Goal: Information Seeking & Learning: Learn about a topic

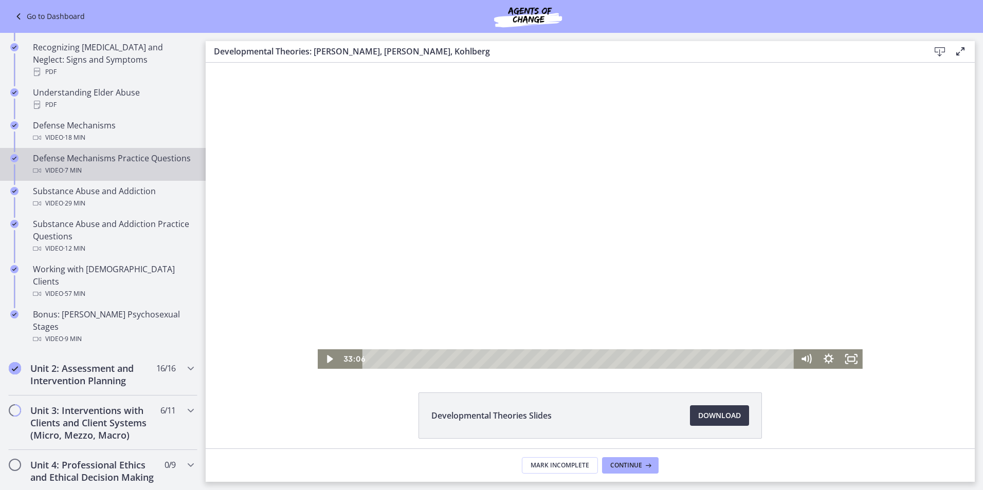
scroll to position [514, 0]
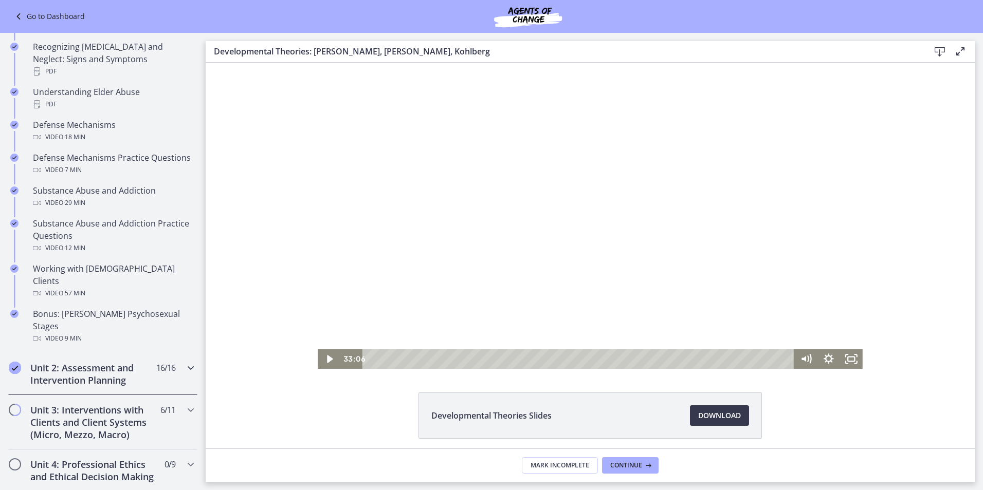
click at [164, 362] on span "16 / 16 Completed" at bounding box center [165, 368] width 19 height 12
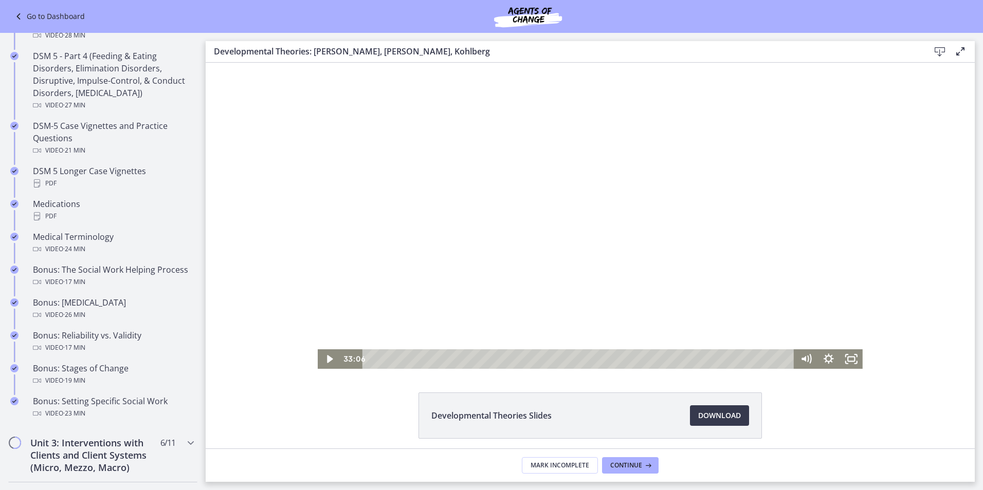
scroll to position [668, 0]
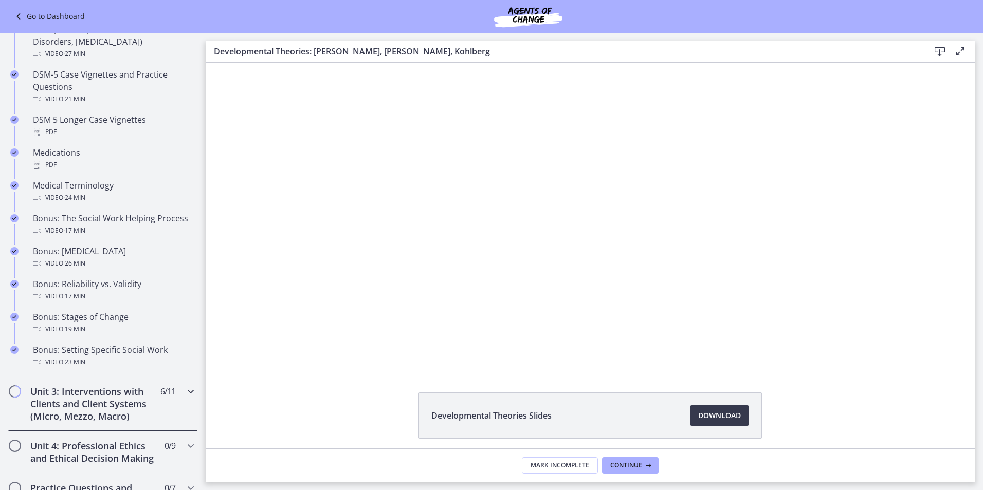
click at [187, 397] on icon "Chapters" at bounding box center [191, 392] width 12 height 12
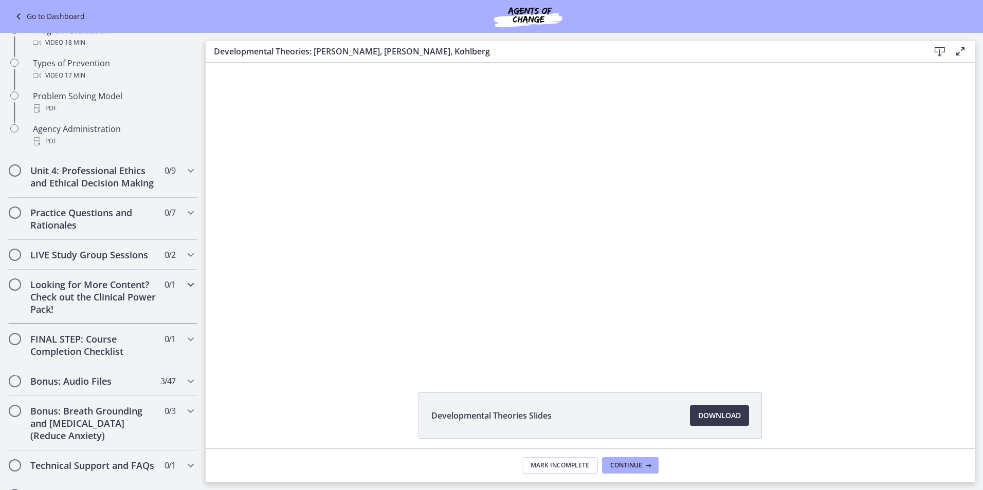
scroll to position [699, 0]
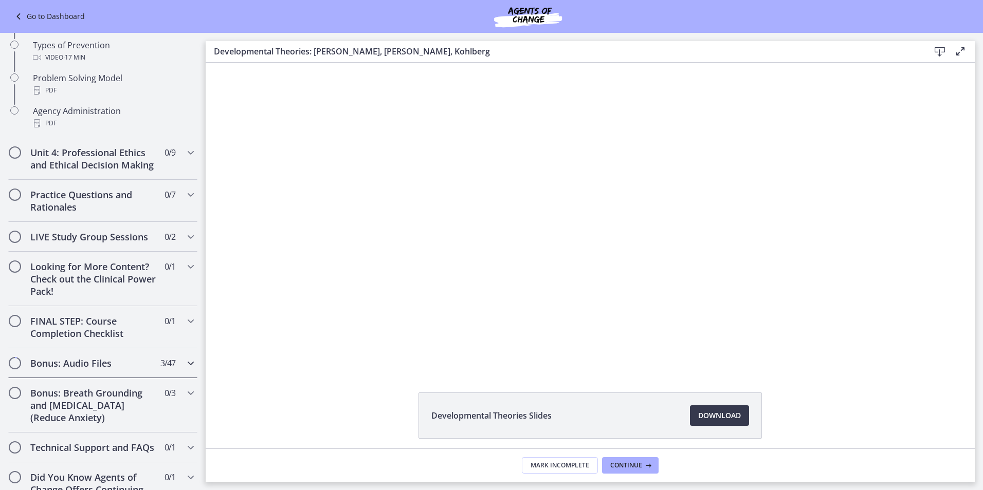
click at [185, 370] on icon "Chapters" at bounding box center [191, 363] width 12 height 12
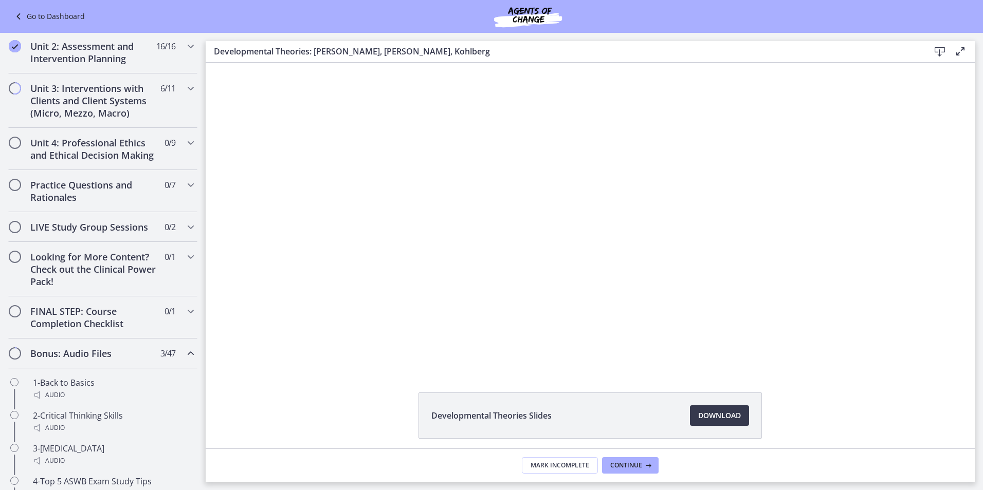
scroll to position [108, 0]
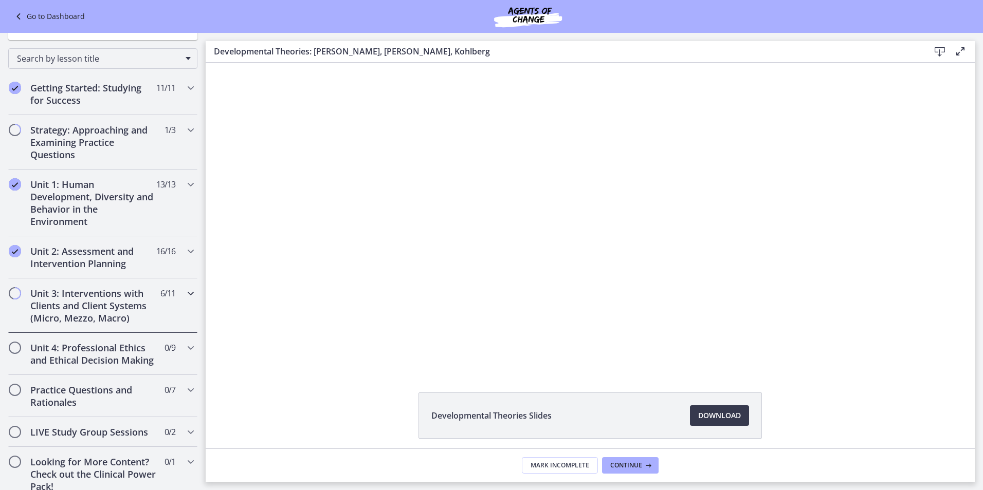
click at [183, 286] on div "Unit 3: Interventions with Clients and Client Systems (Micro, Mezzo, Macro) 6 /…" at bounding box center [102, 306] width 189 height 54
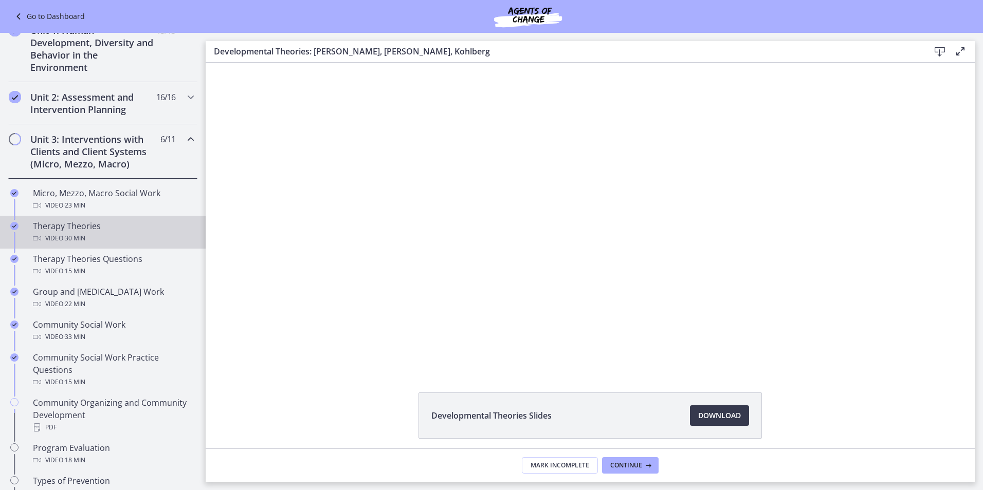
scroll to position [417, 0]
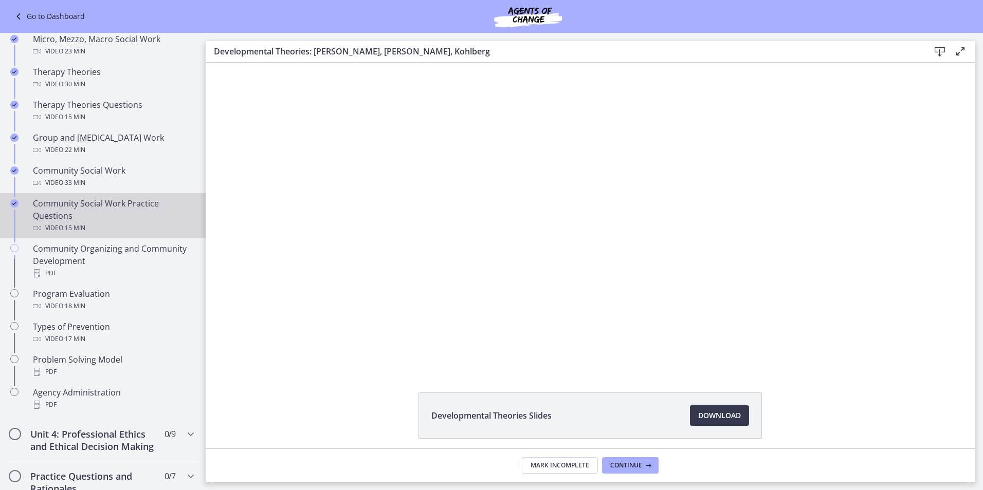
click at [65, 214] on div "Community Social Work Practice Questions Video · 15 min" at bounding box center [113, 215] width 160 height 37
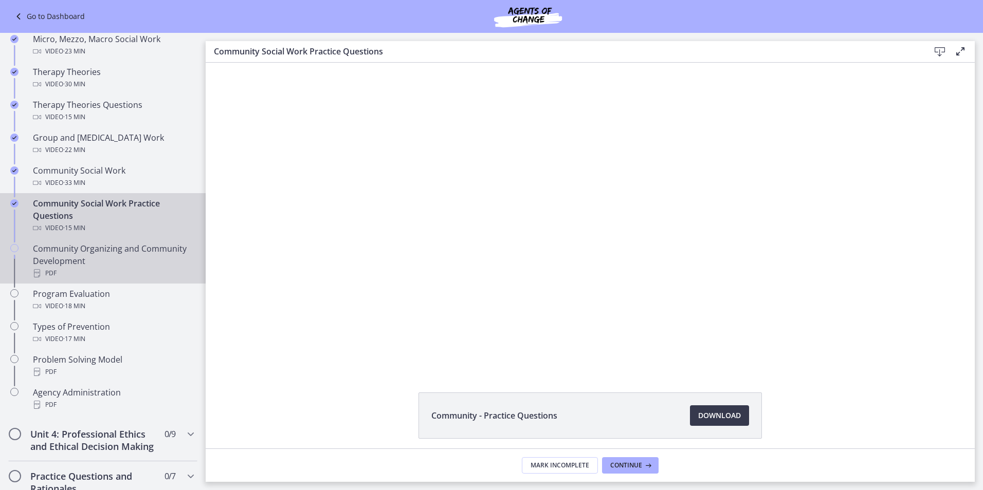
click at [123, 250] on div "Community Organizing and Community Development PDF" at bounding box center [113, 261] width 160 height 37
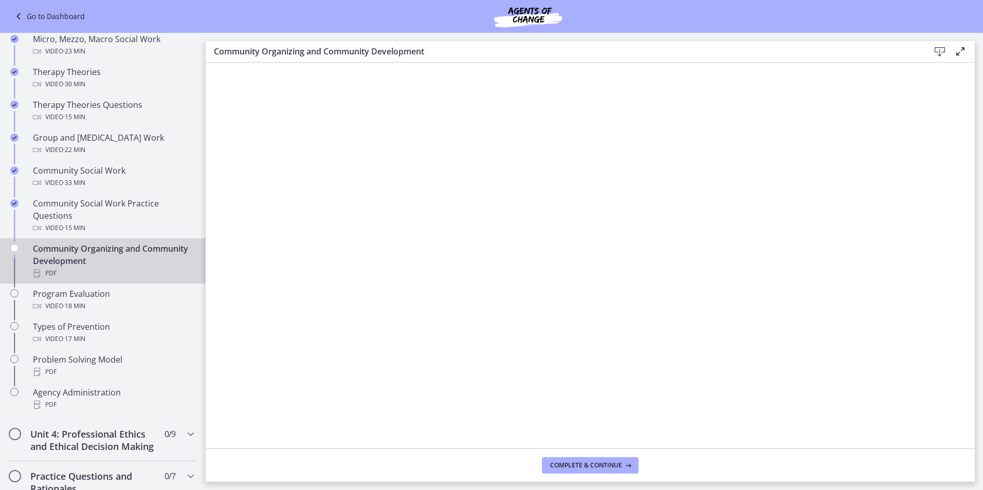
drag, startPoint x: 928, startPoint y: 62, endPoint x: 938, endPoint y: 50, distance: 15.3
click at [938, 50] on icon at bounding box center [939, 52] width 12 height 12
